Goal: Navigation & Orientation: Find specific page/section

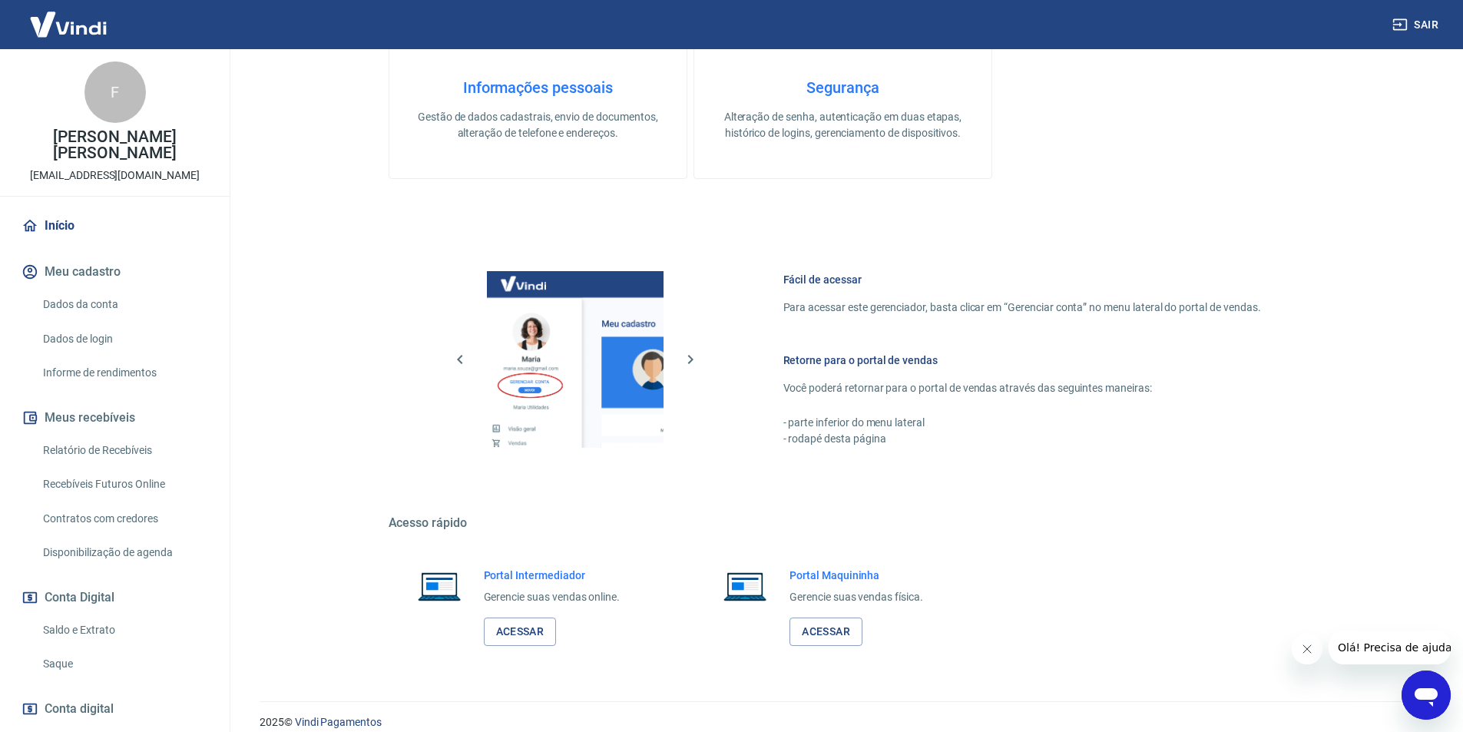
scroll to position [465, 0]
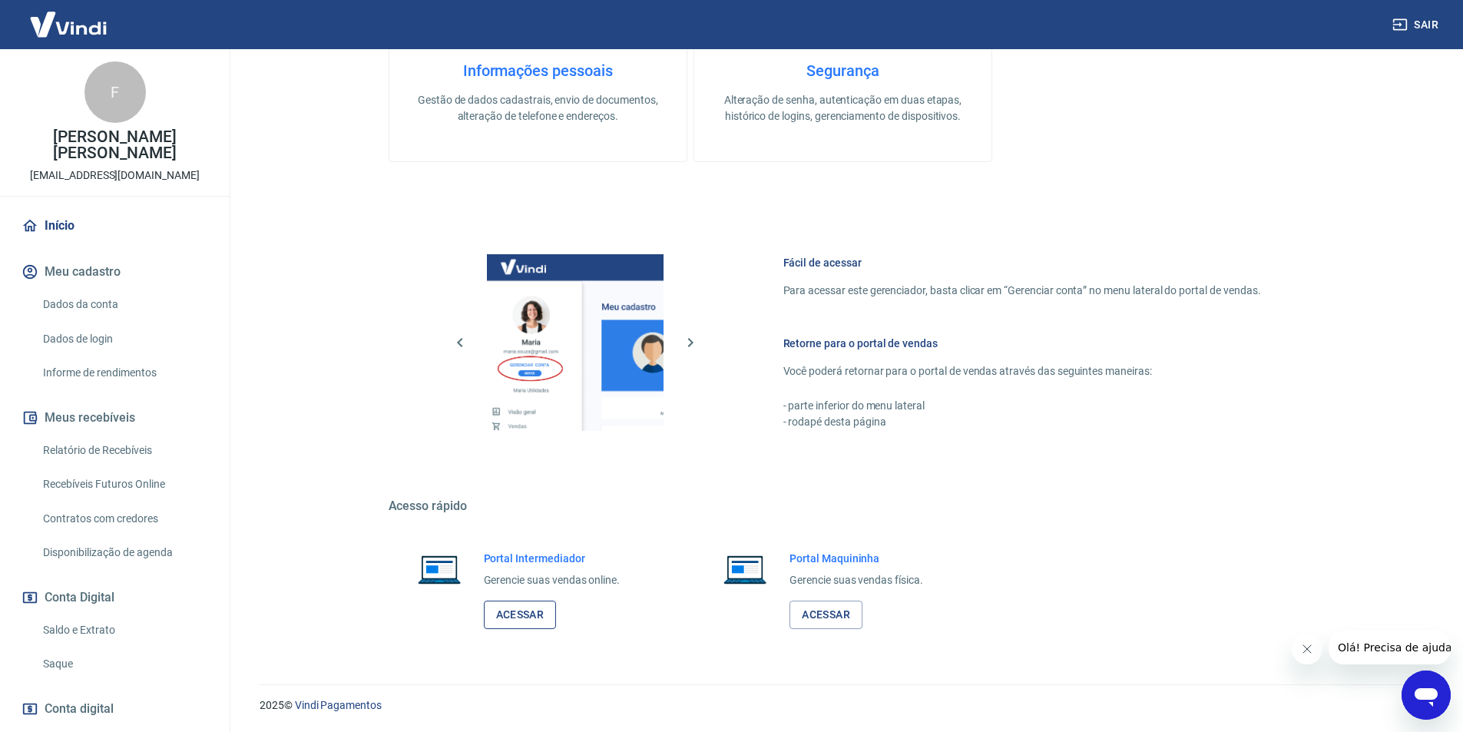
click at [534, 610] on link "Acessar" at bounding box center [520, 614] width 73 height 28
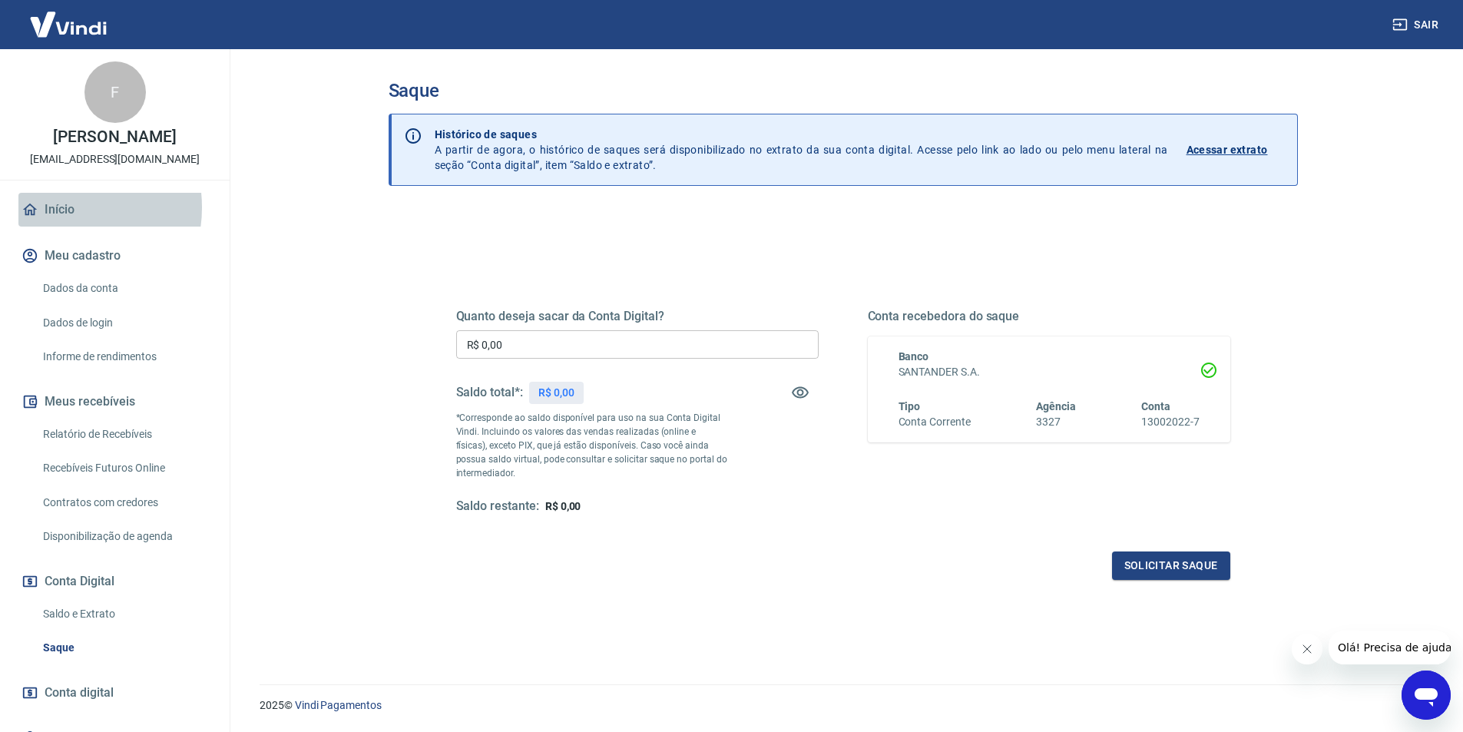
click at [58, 223] on link "Início" at bounding box center [114, 210] width 193 height 34
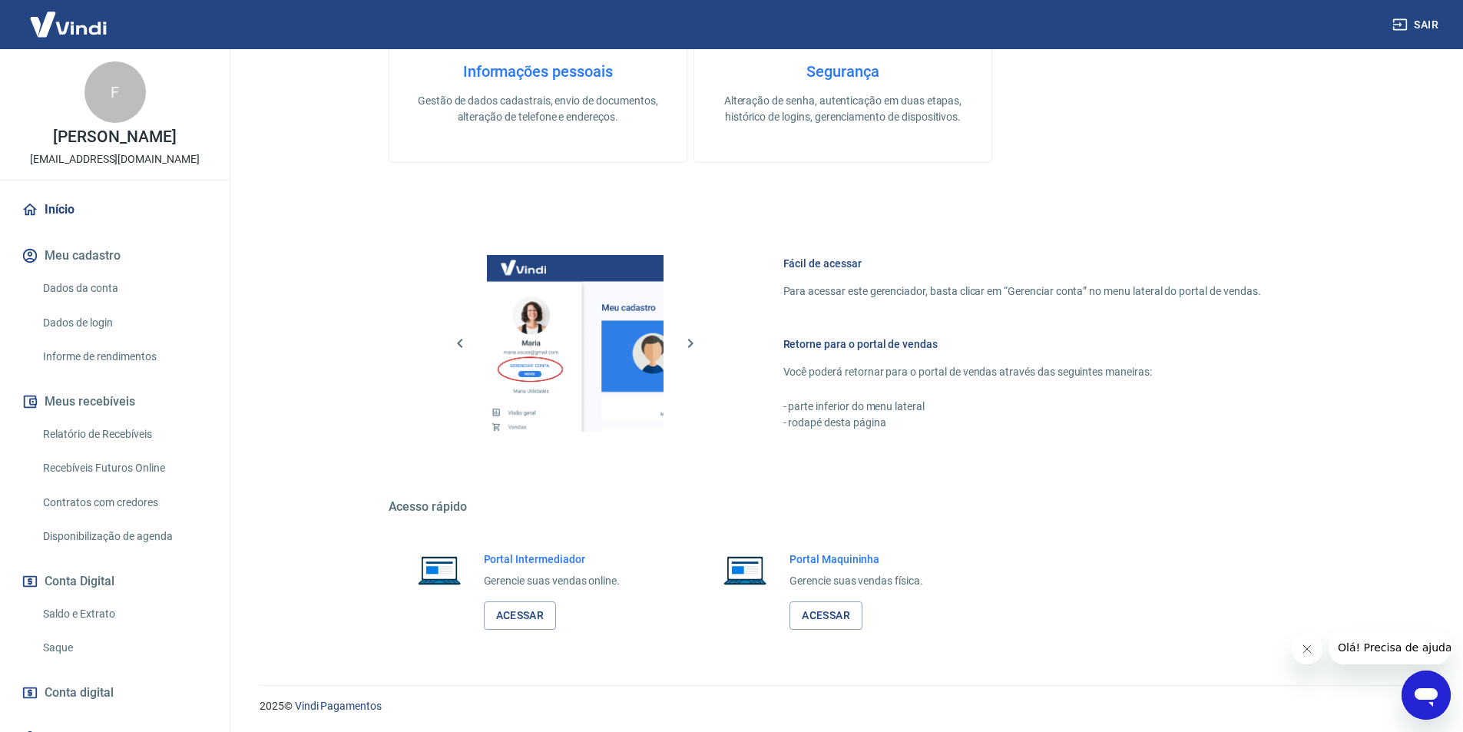
scroll to position [465, 0]
click at [511, 613] on link "Acessar" at bounding box center [520, 614] width 73 height 28
